Goal: Information Seeking & Learning: Find specific fact

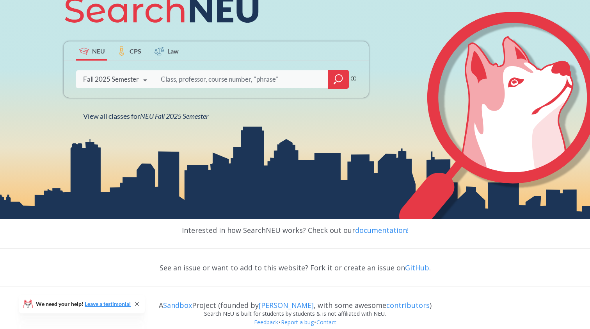
scroll to position [127, 0]
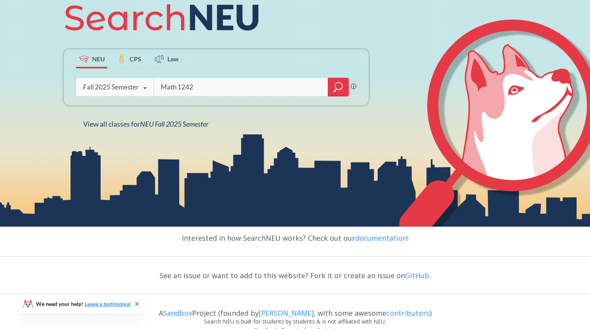
type input "Math 1242"
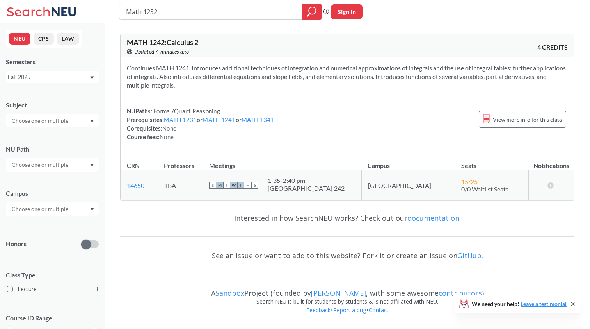
type input "Math 12522"
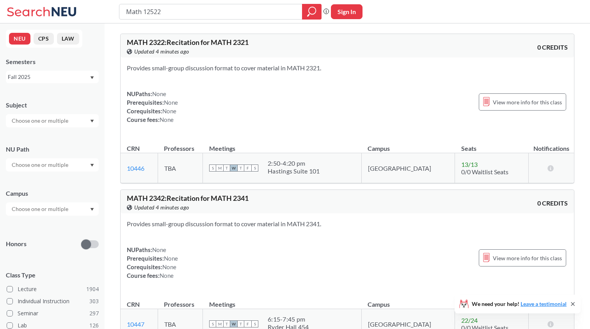
type input "Math 1252"
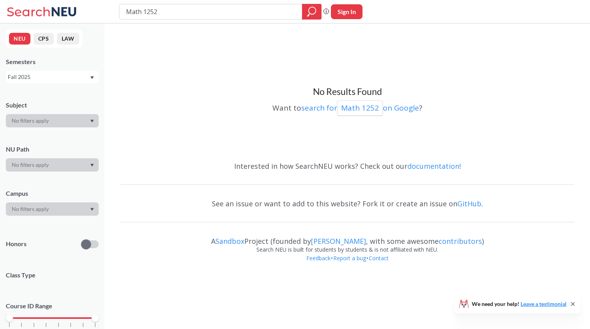
click at [185, 15] on input "Math 1252" at bounding box center [210, 11] width 171 height 13
type input "Math1252"
type input "Math1343"
type input "Math1342"
